Goal: Information Seeking & Learning: Learn about a topic

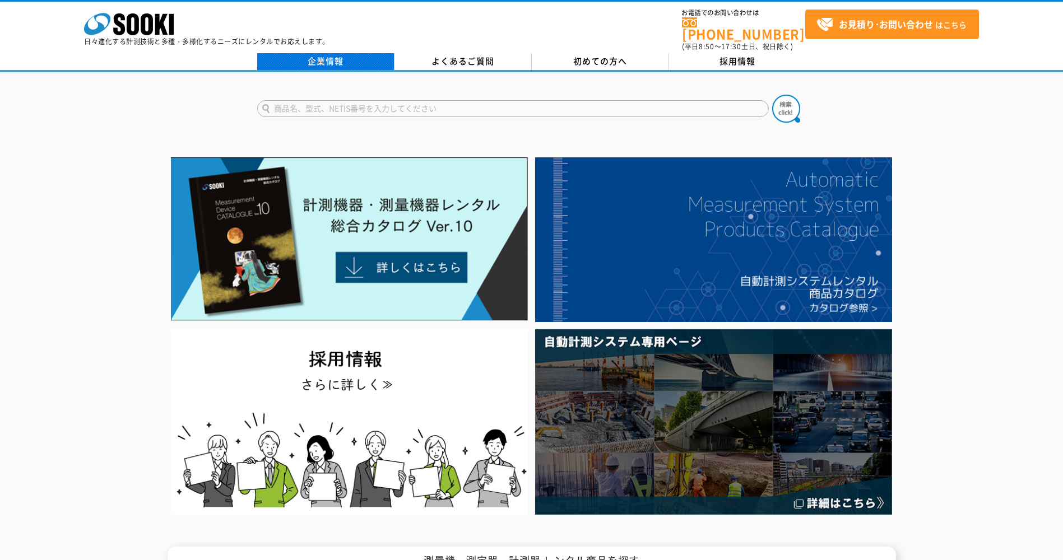
click at [323, 55] on link "企業情報" at bounding box center [325, 61] width 137 height 17
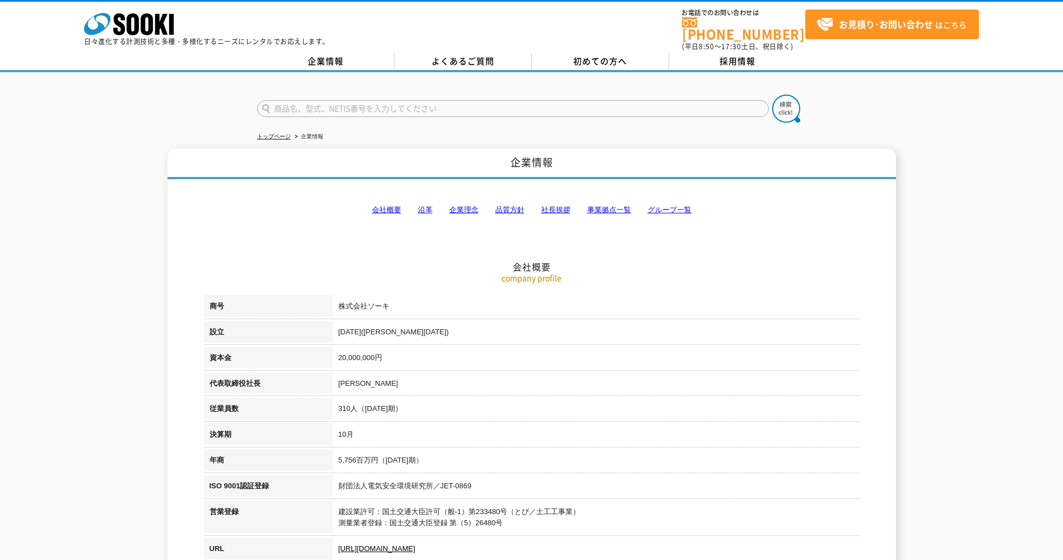
click at [612, 206] on link "事業拠点一覧" at bounding box center [609, 210] width 44 height 8
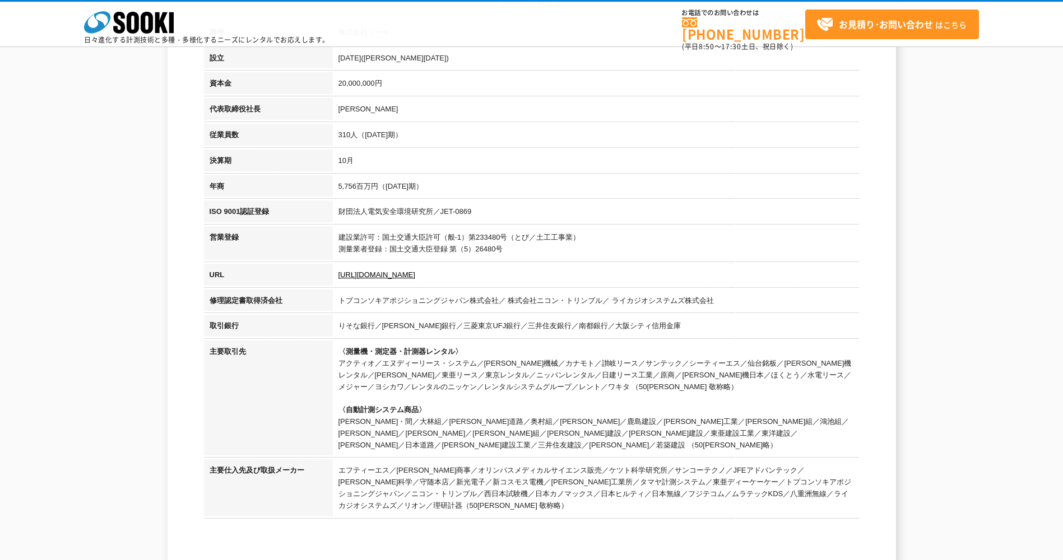
scroll to position [100, 0]
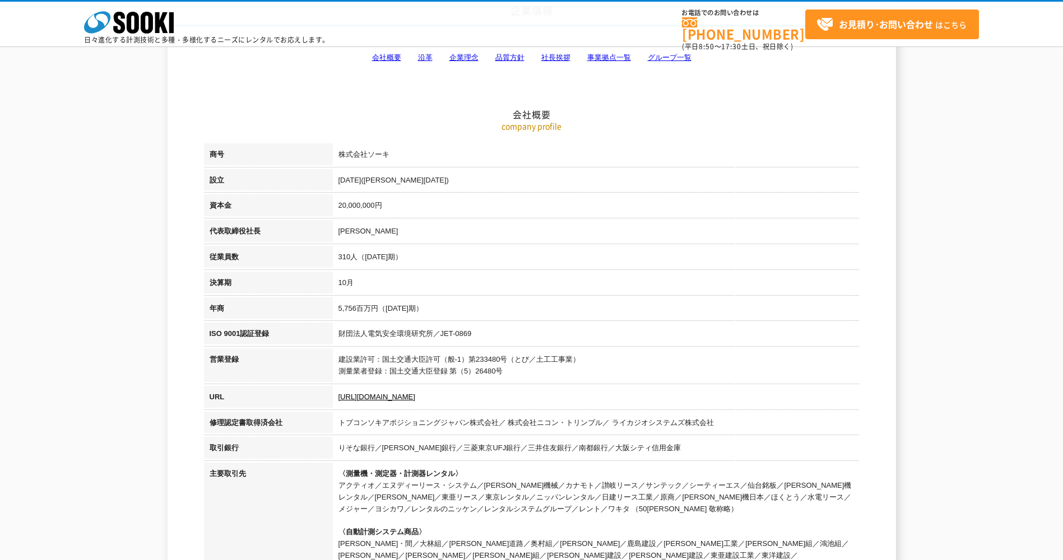
click at [672, 61] on link "グループ一覧" at bounding box center [670, 57] width 44 height 8
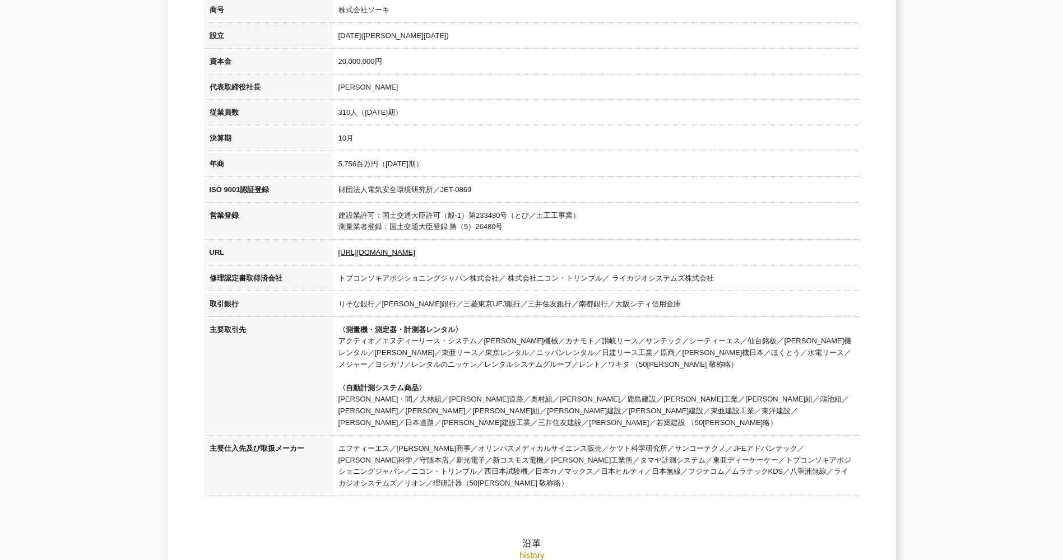
scroll to position [0, 0]
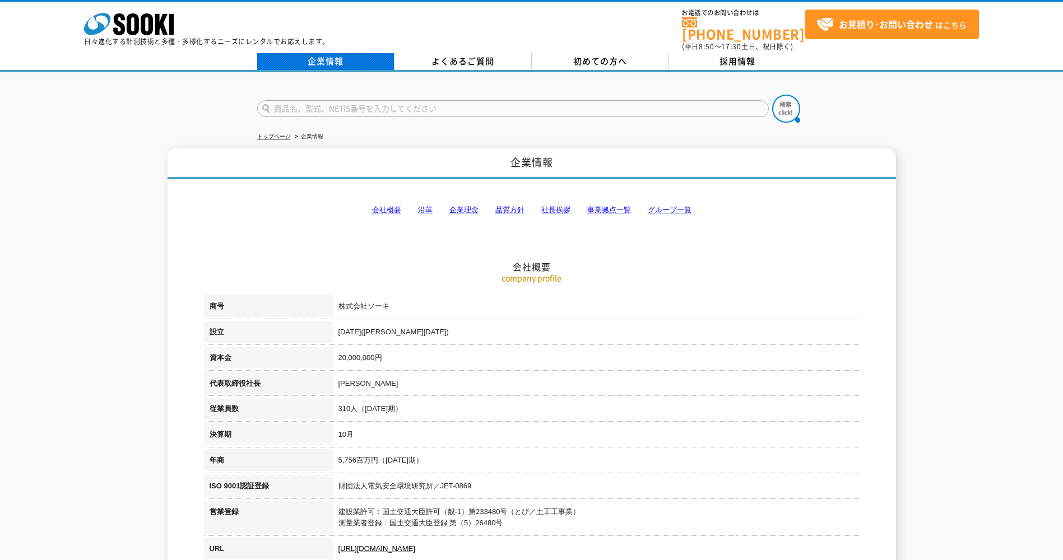
click at [328, 53] on link "企業情報" at bounding box center [325, 61] width 137 height 17
click at [420, 206] on link "沿革" at bounding box center [425, 210] width 15 height 8
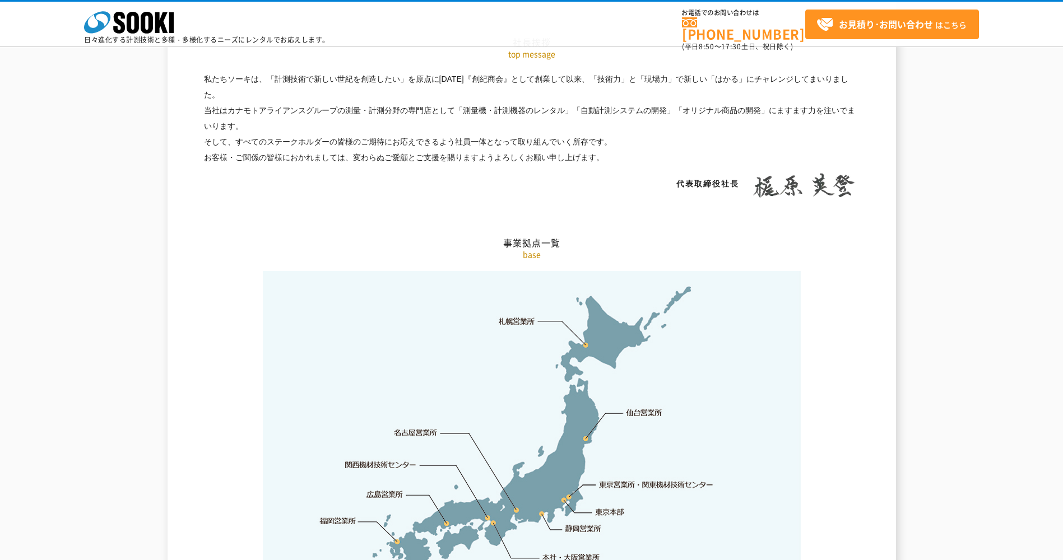
scroll to position [2328, 0]
